Goal: Use online tool/utility: Use online tool/utility

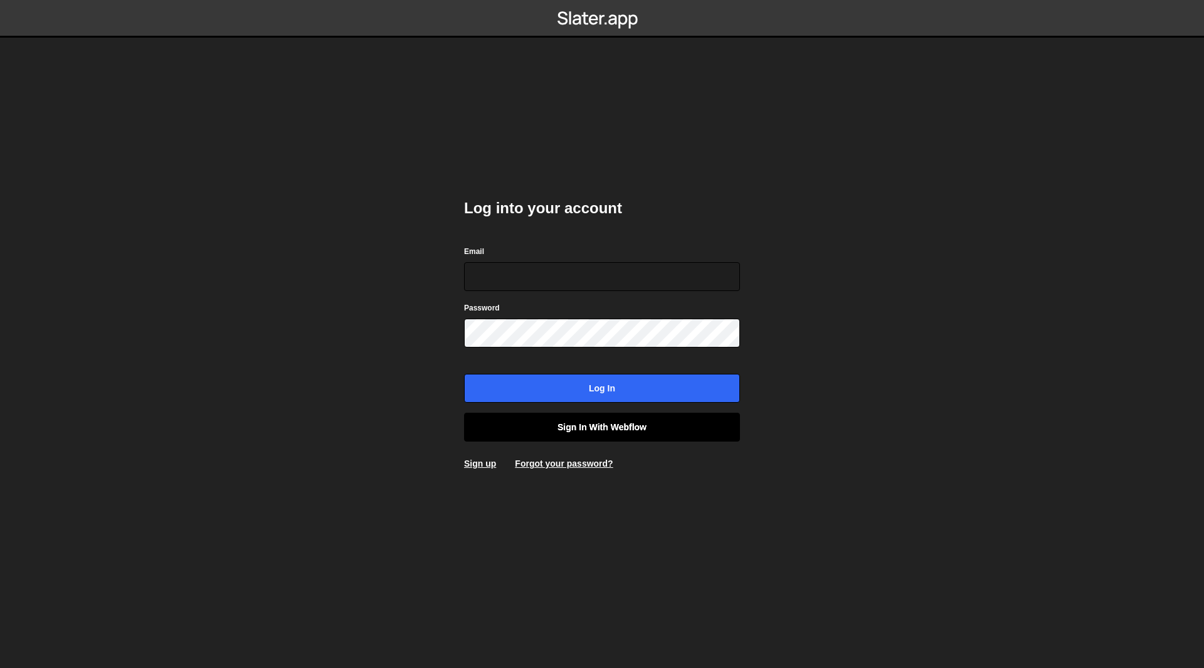
click at [613, 438] on link "Sign in with Webflow" at bounding box center [602, 427] width 276 height 29
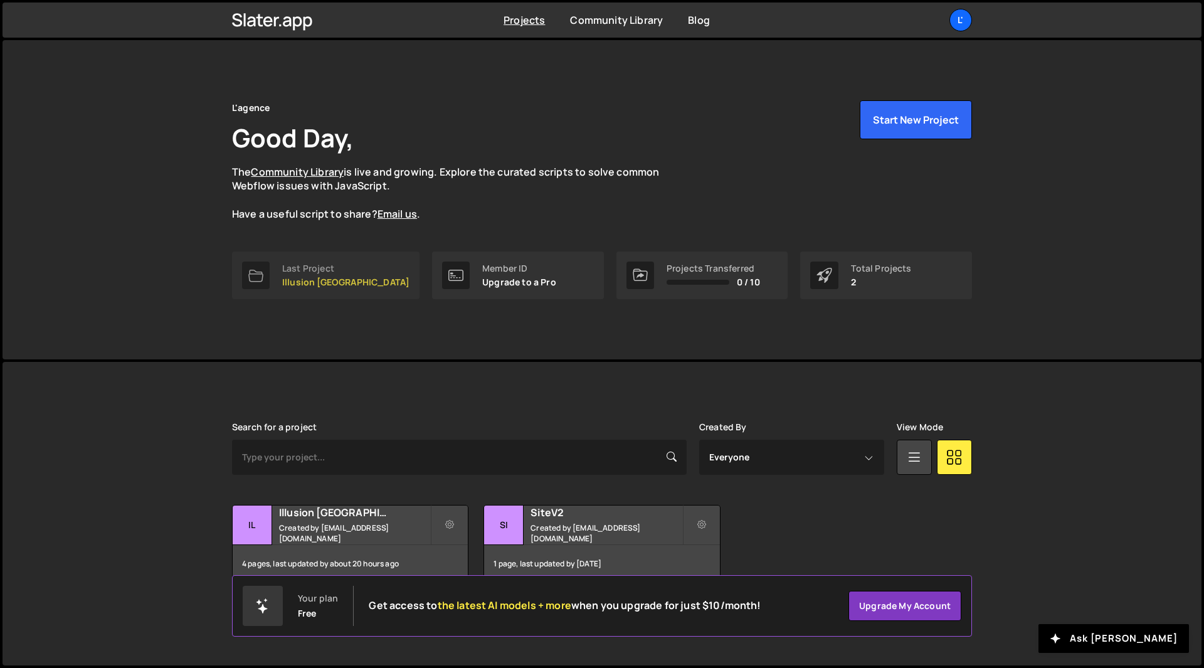
click at [315, 266] on div "Last Project" at bounding box center [345, 268] width 127 height 10
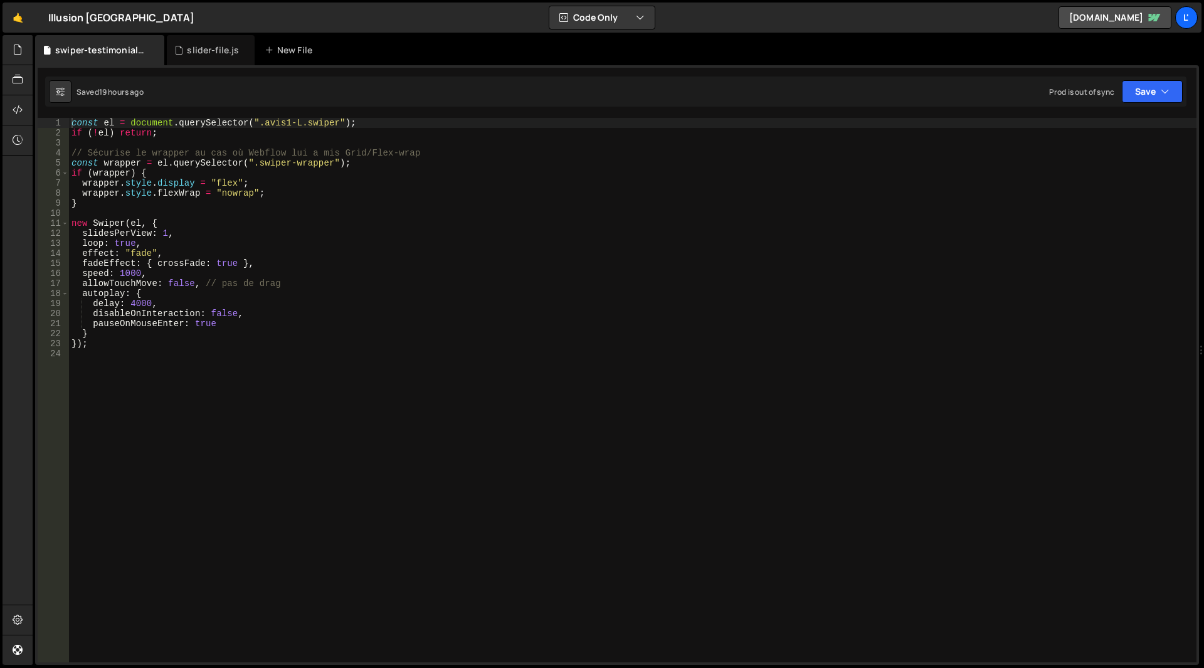
scroll to position [4979, 0]
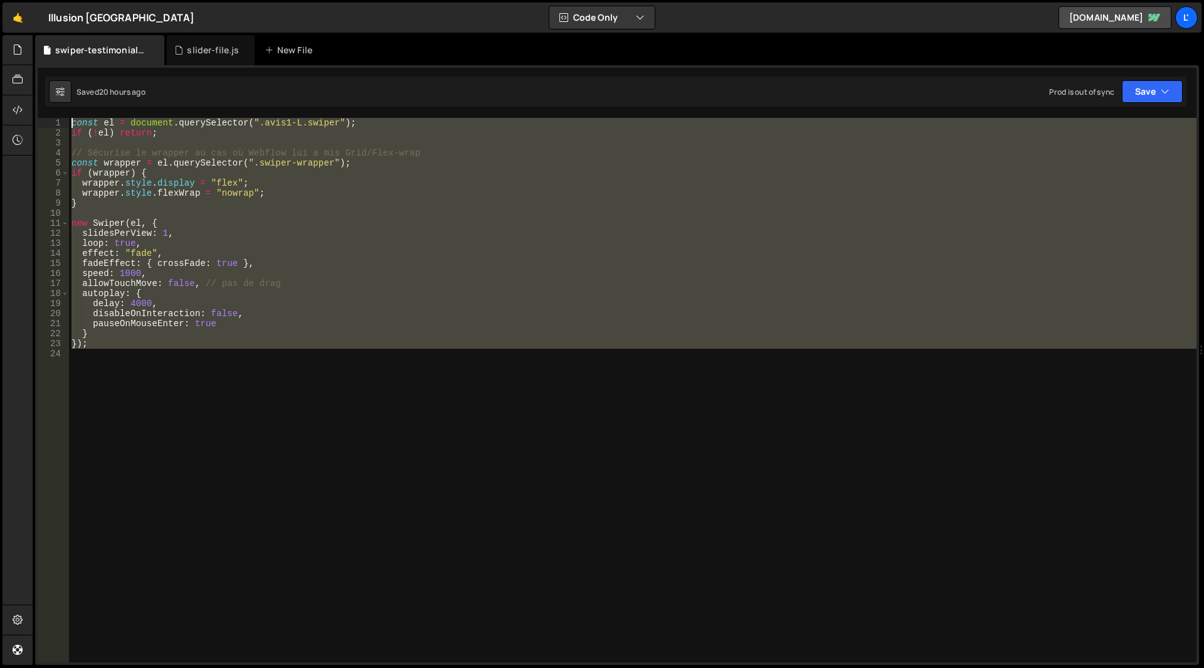
drag, startPoint x: 114, startPoint y: 355, endPoint x: 64, endPoint y: 103, distance: 257.6
click at [64, 103] on div "Debug Explain Copy swiper-testimonials.js slider-file.js New File Saved 20 hour…" at bounding box center [617, 350] width 1164 height 630
type textarea "const el = document.querySelector(".avis1-L.swiper"); if (!el) return;"
click at [280, 388] on div "const el = document . querySelector ( ".avis1-L.swiper" ) ; if ( ! el ) return …" at bounding box center [632, 390] width 1127 height 544
